Goal: Transaction & Acquisition: Book appointment/travel/reservation

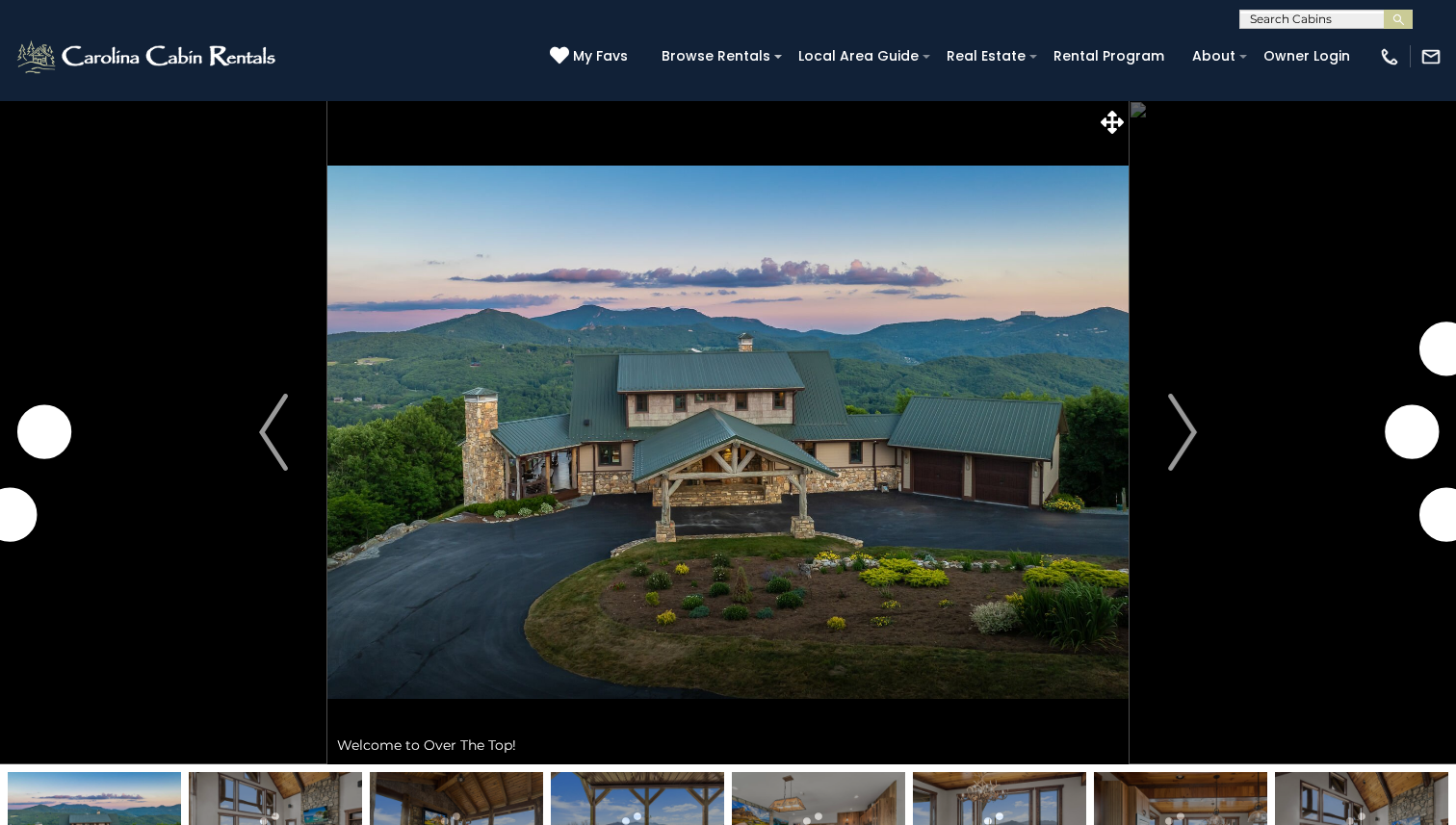
click at [1286, 14] on input "text" at bounding box center [1324, 23] width 169 height 19
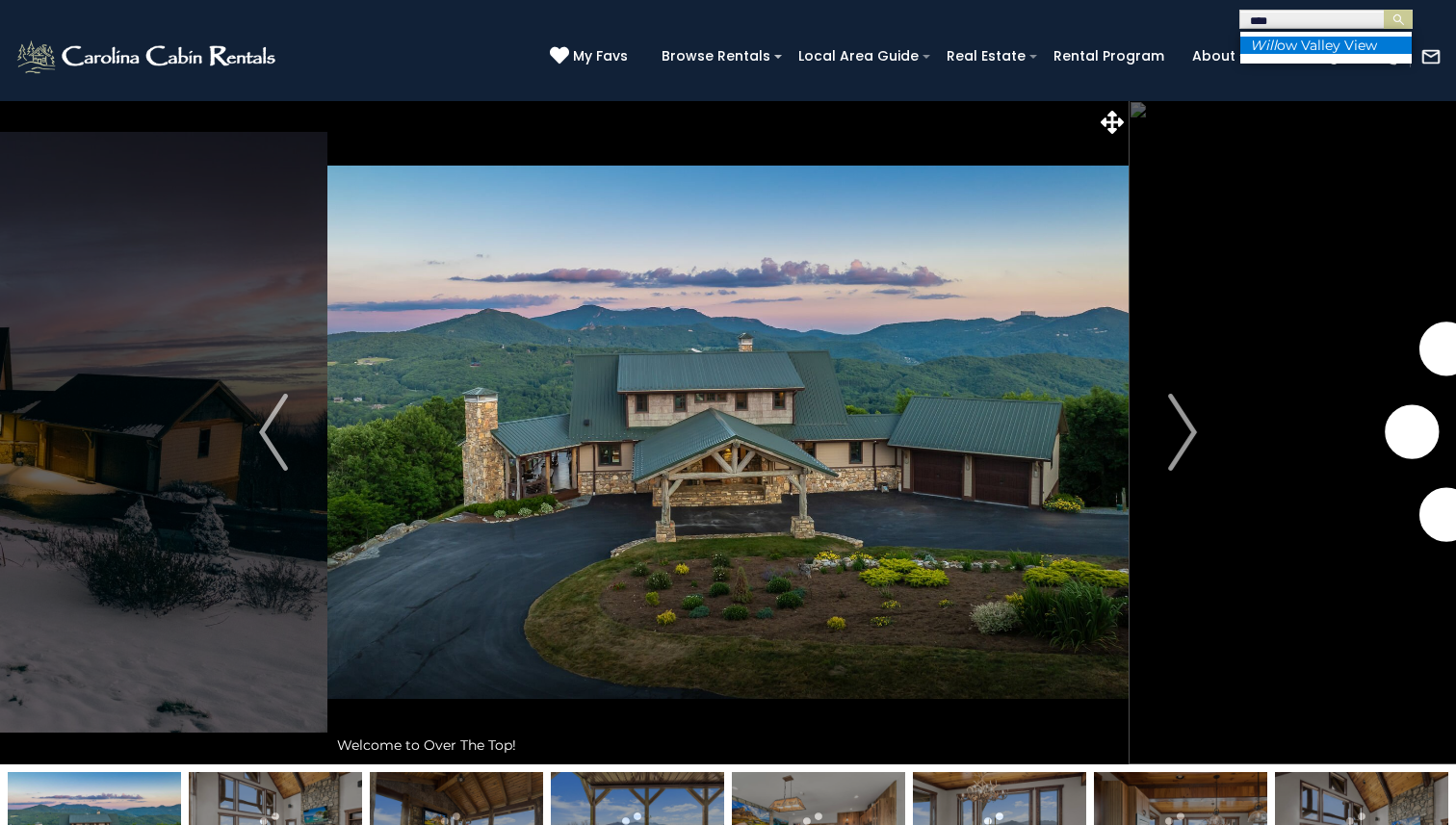
type input "****"
click at [1290, 46] on li "Will ow Valley View" at bounding box center [1326, 45] width 172 height 17
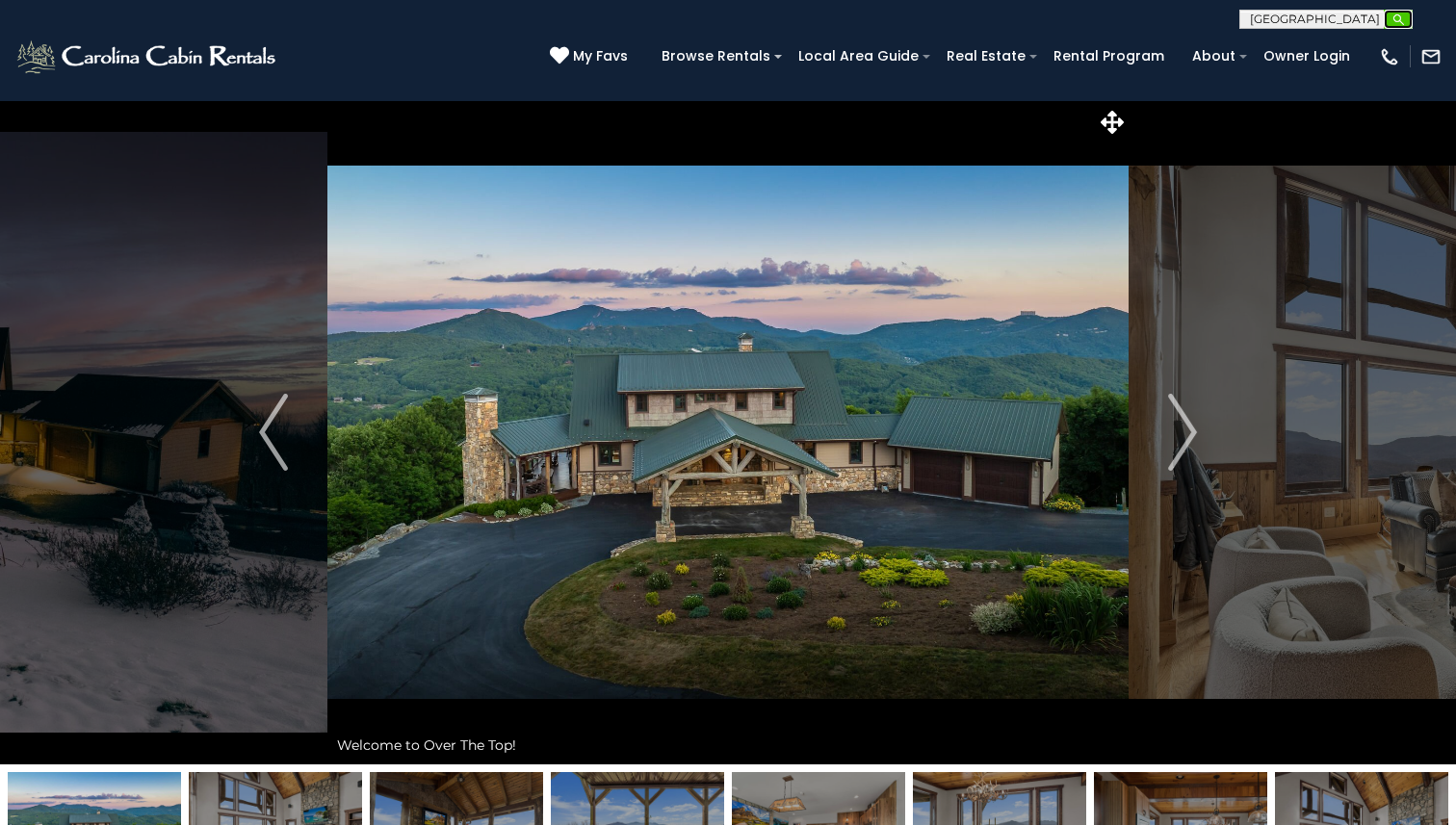
click at [1398, 22] on img "submit" at bounding box center [1398, 19] width 14 height 14
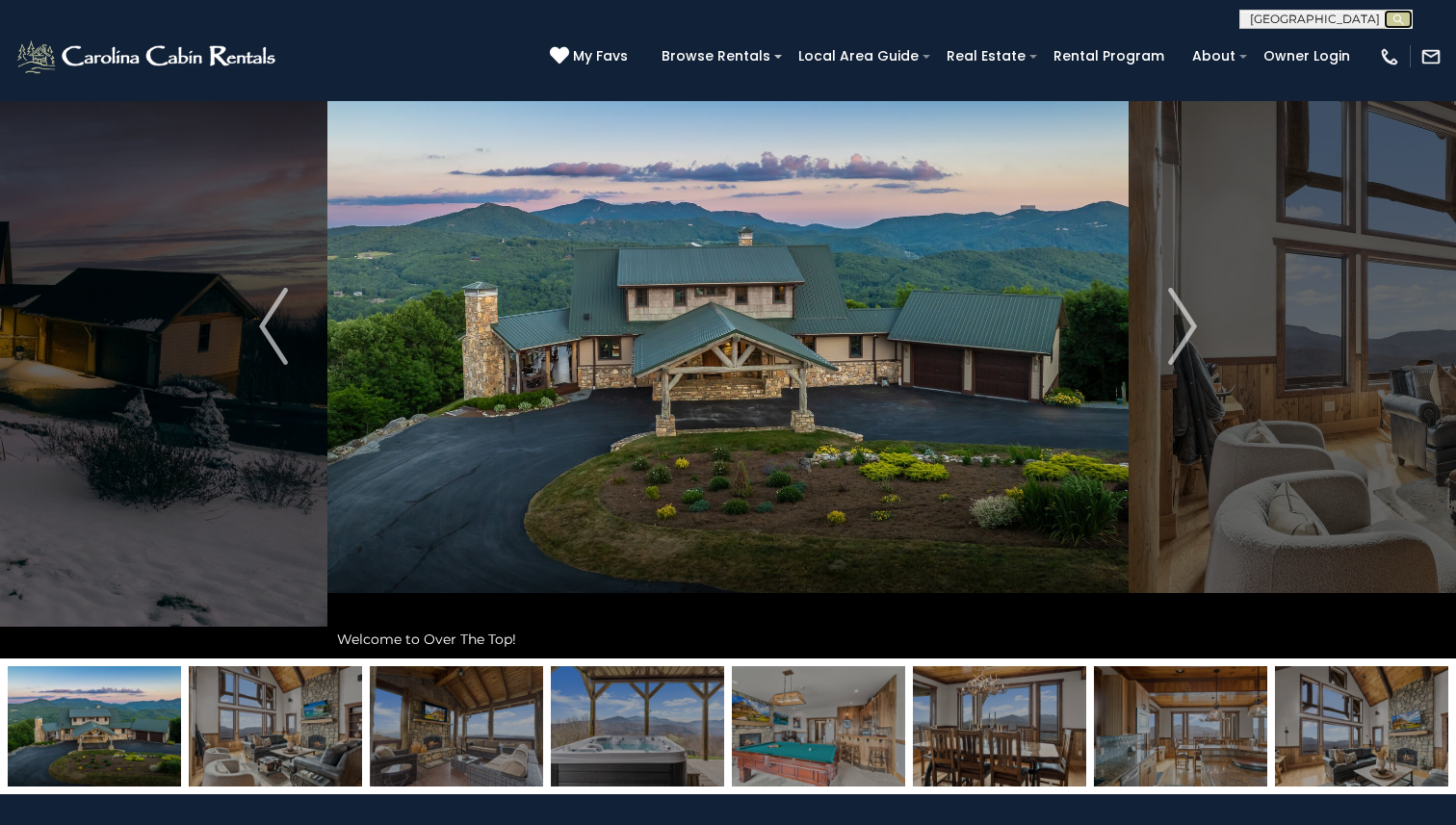
scroll to position [114, 0]
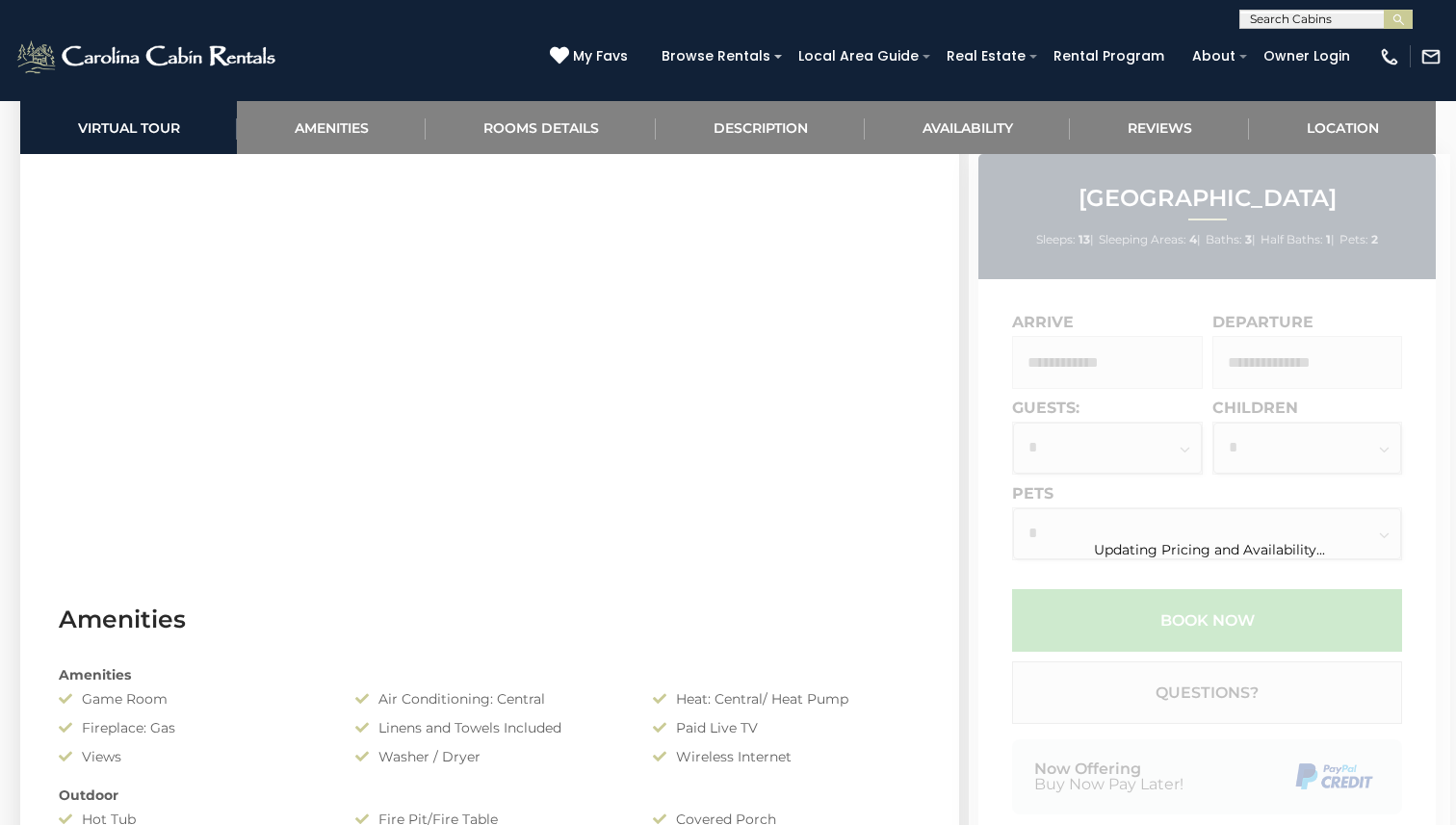
scroll to position [1127, 0]
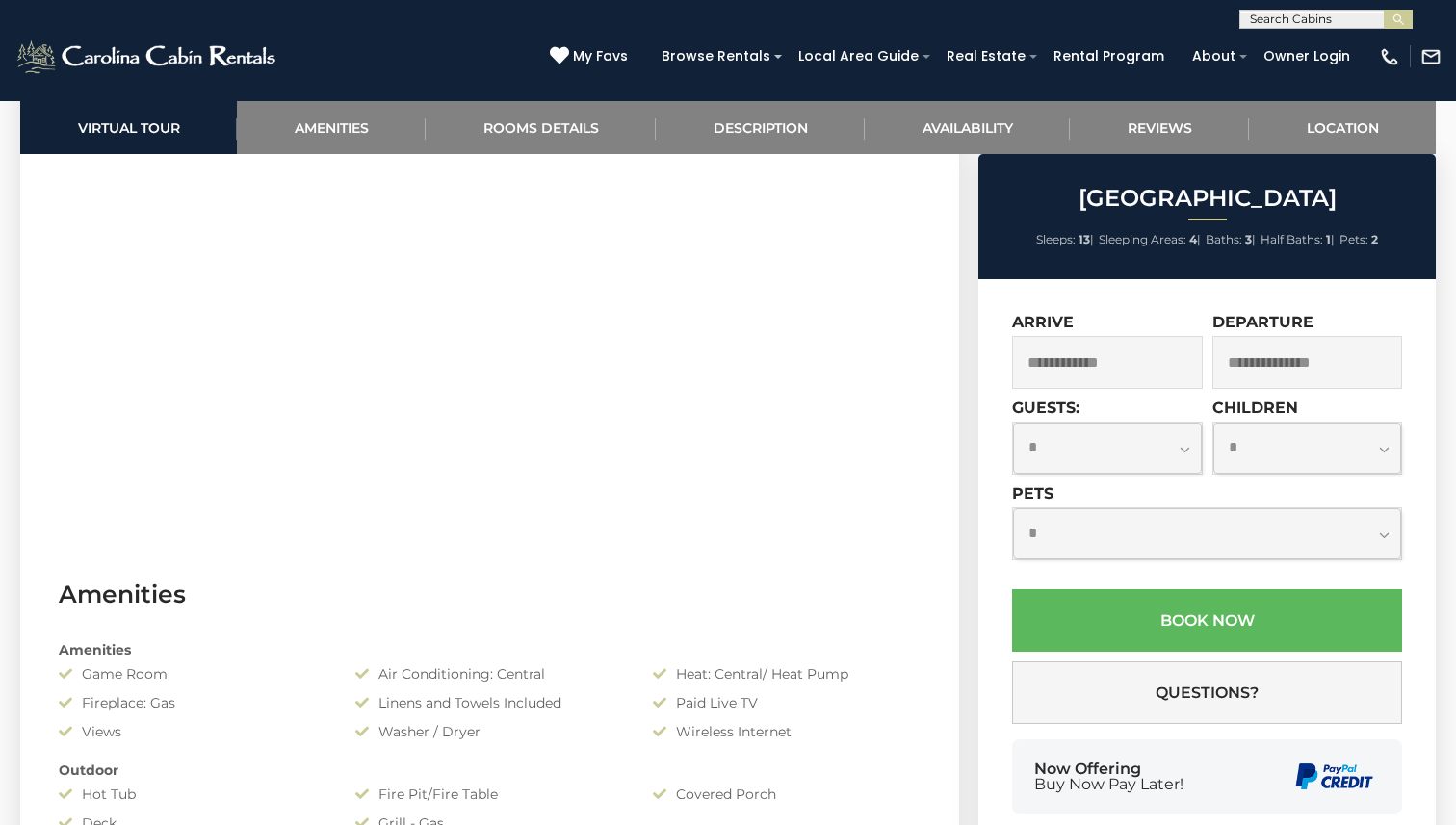
click at [1075, 354] on input "text" at bounding box center [1108, 362] width 191 height 53
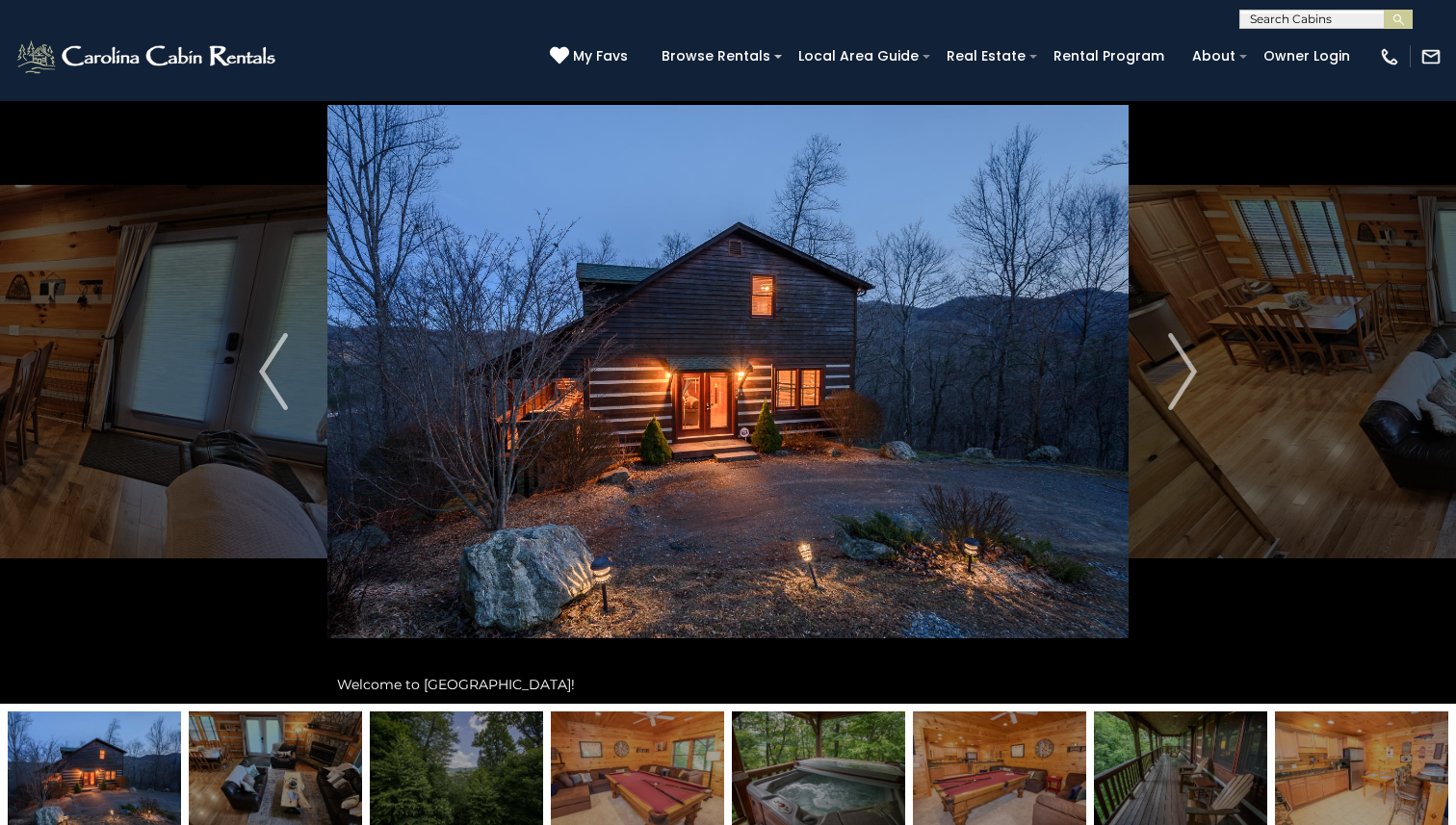
scroll to position [0, 0]
